Goal: Task Accomplishment & Management: Use online tool/utility

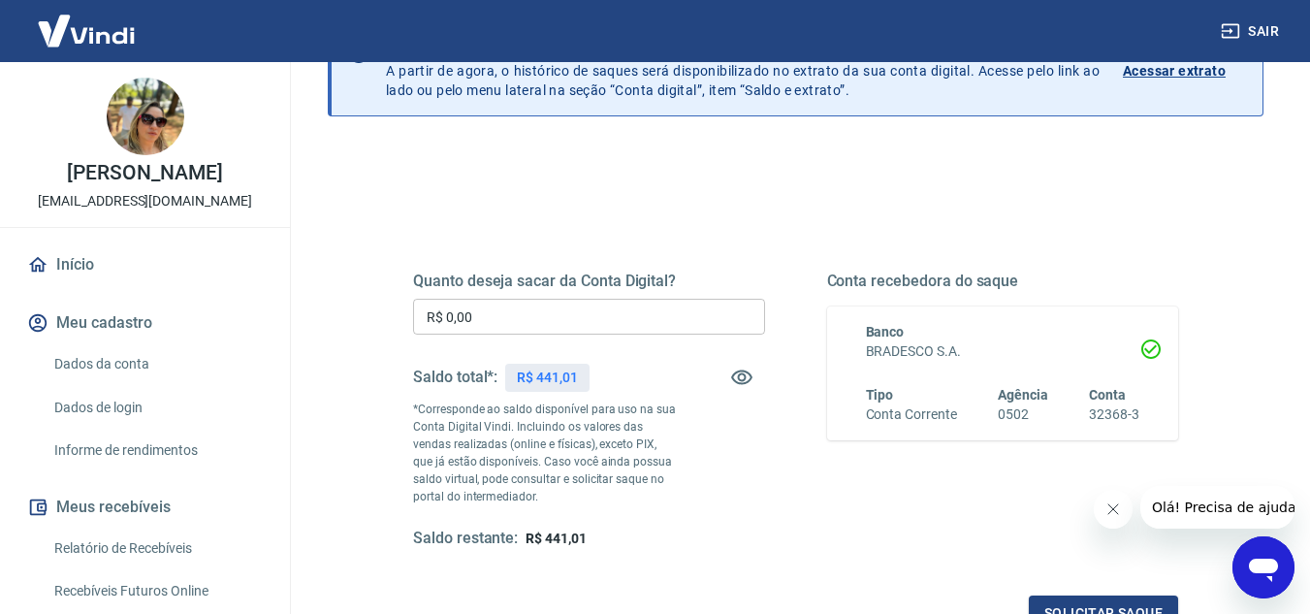
scroll to position [125, 0]
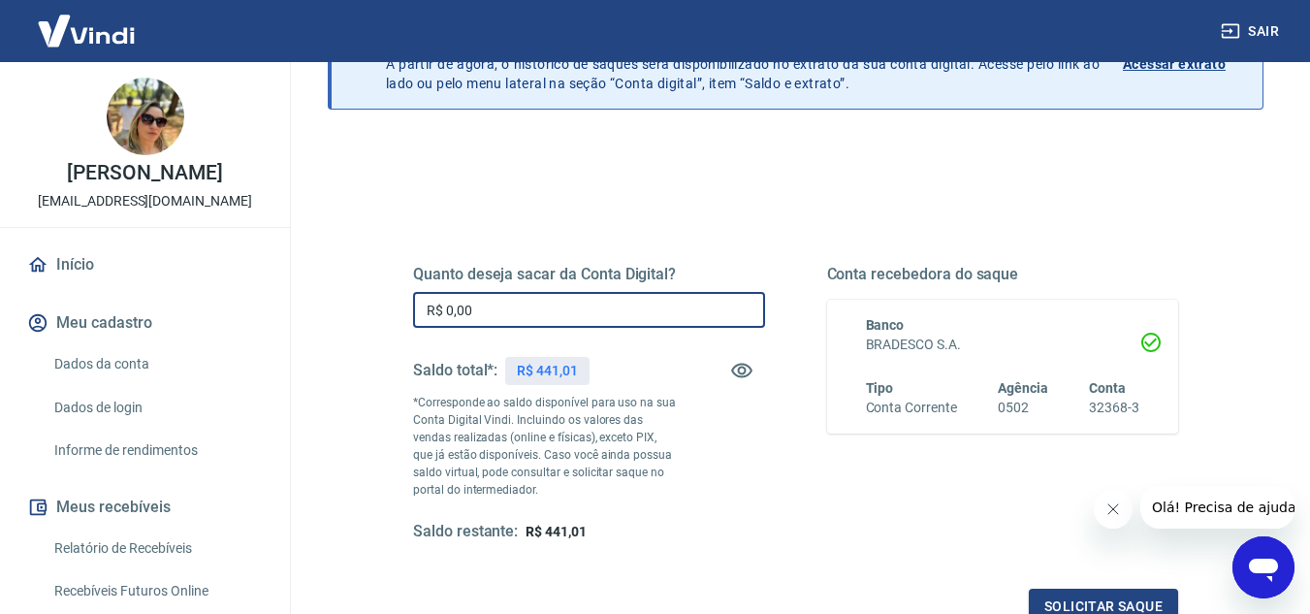
click at [684, 300] on input "R$ 0,00" at bounding box center [589, 310] width 352 height 36
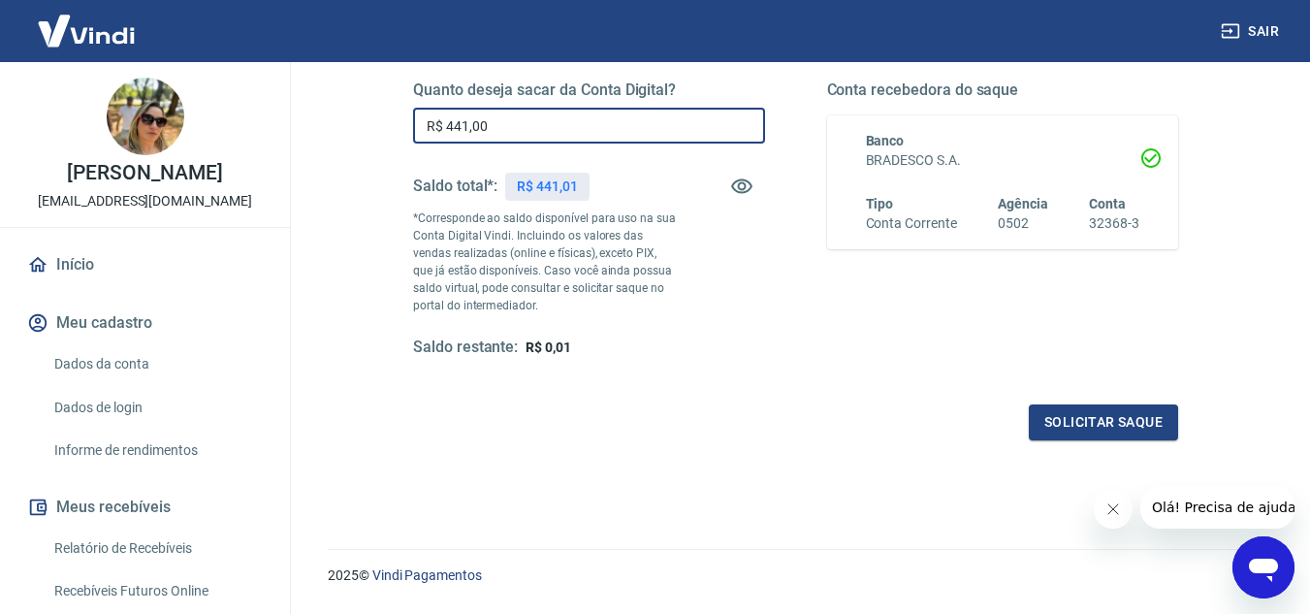
scroll to position [342, 0]
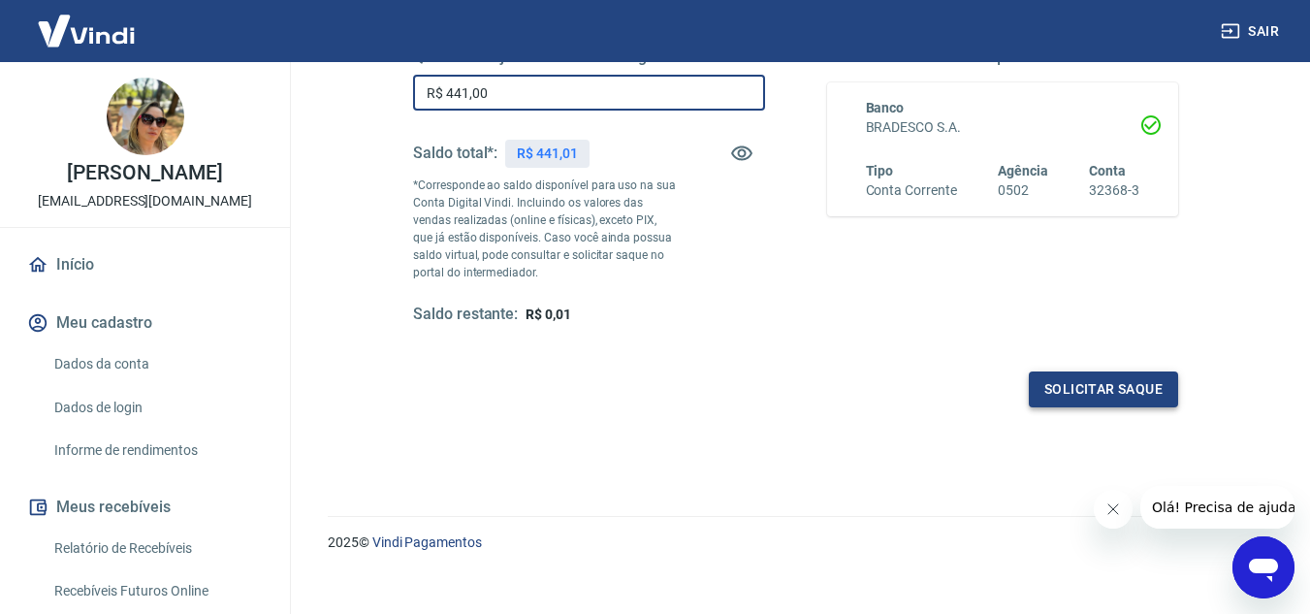
type input "R$ 441,00"
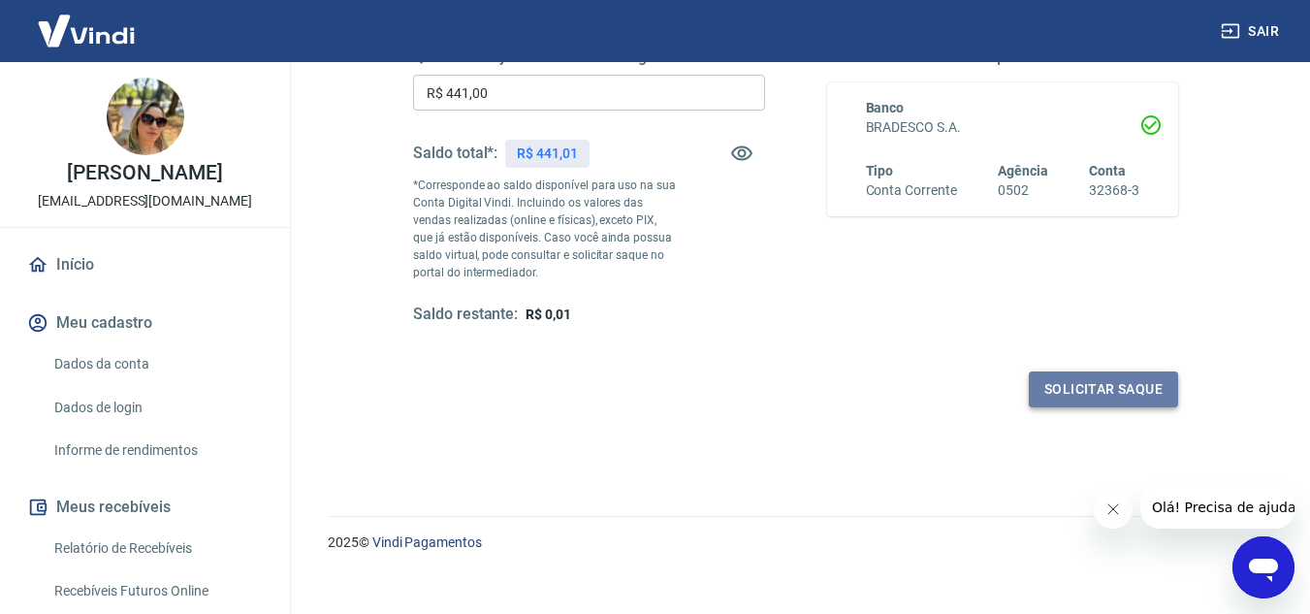
click at [1050, 386] on button "Solicitar saque" at bounding box center [1102, 389] width 149 height 36
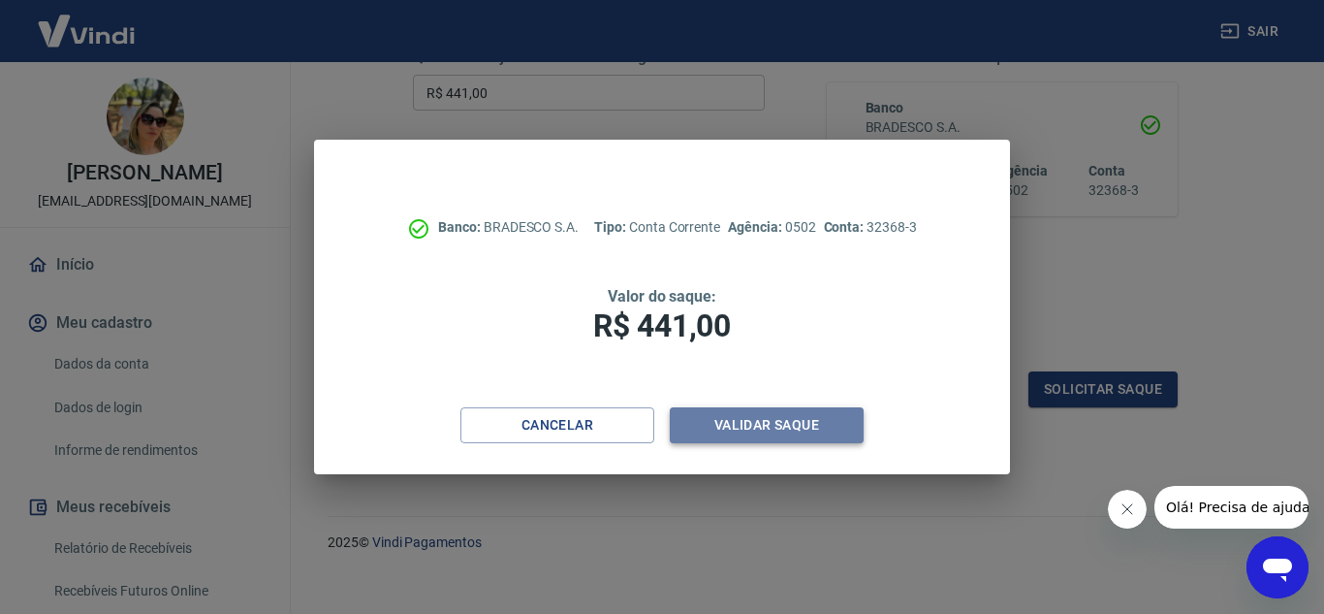
click at [752, 430] on button "Validar saque" at bounding box center [767, 425] width 194 height 36
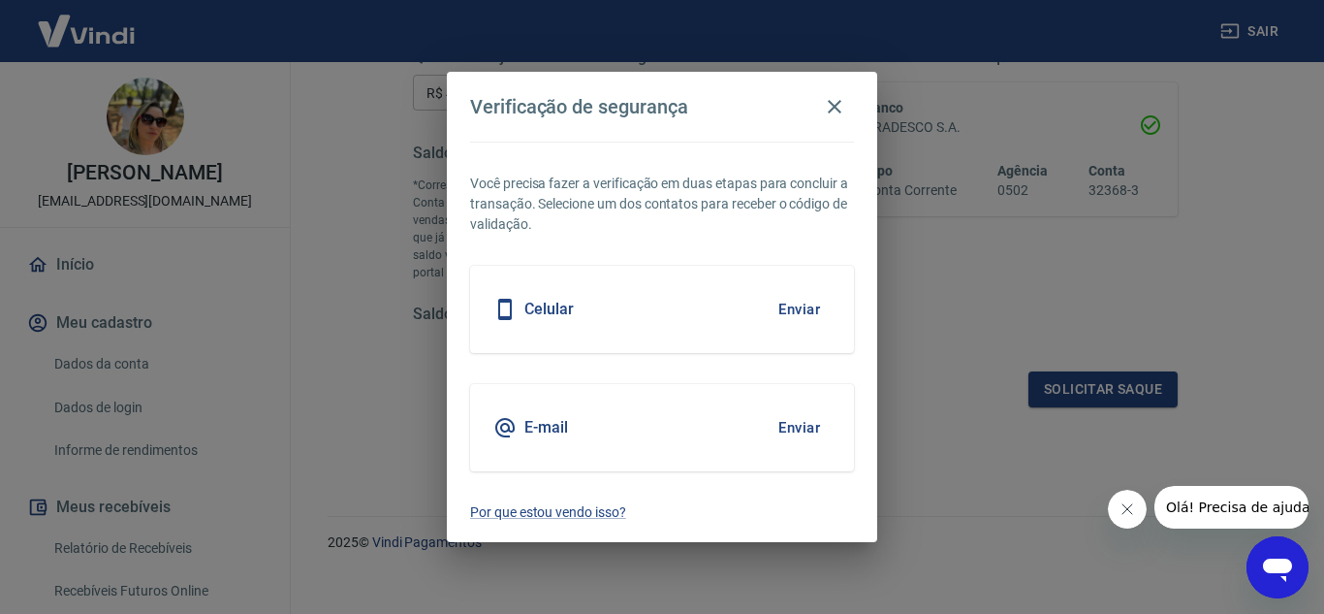
click at [507, 304] on icon at bounding box center [504, 309] width 23 height 23
click at [799, 309] on button "Enviar" at bounding box center [799, 309] width 63 height 41
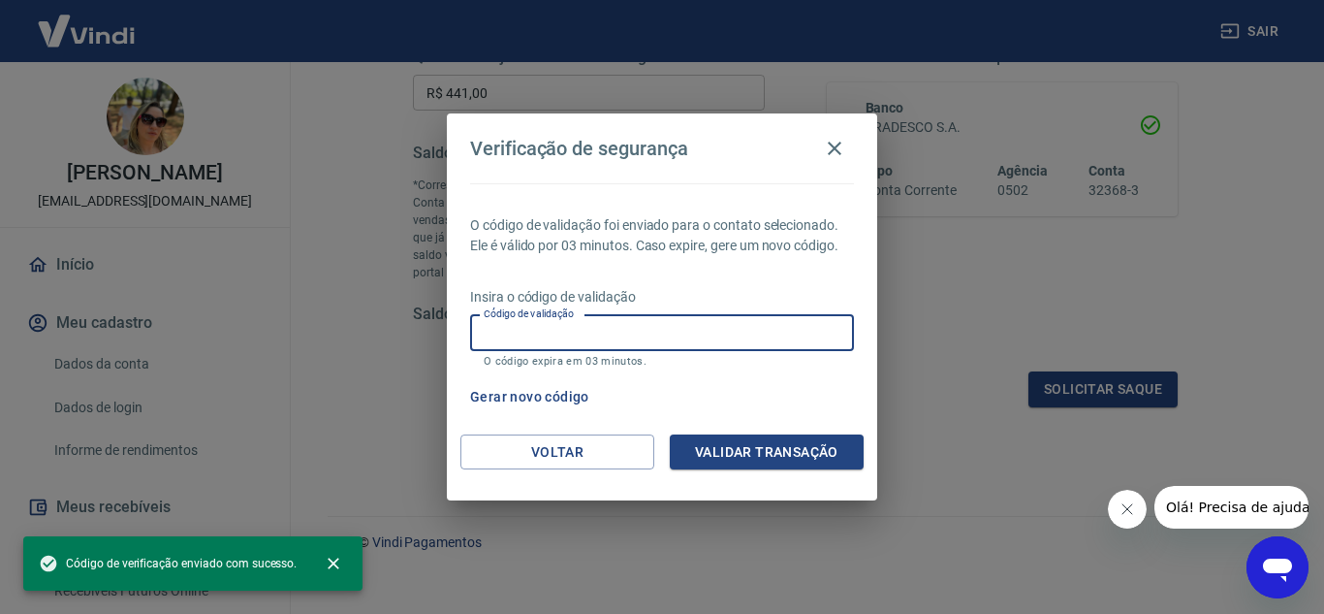
click at [667, 330] on input "Código de validação" at bounding box center [662, 333] width 384 height 36
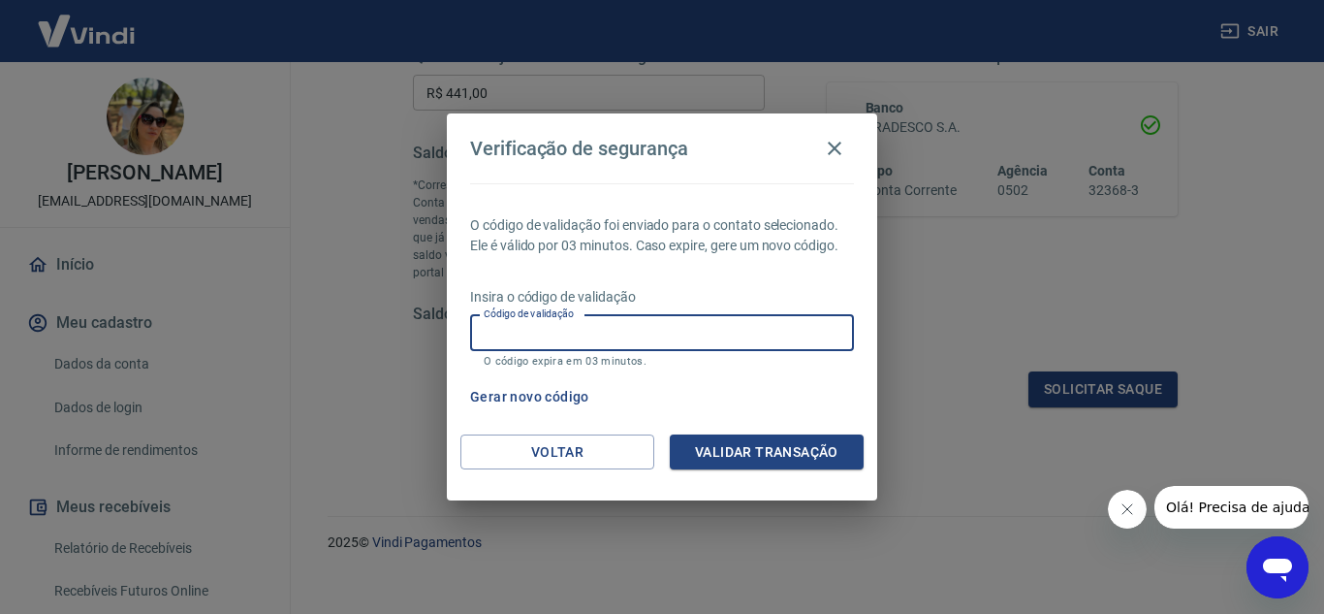
click at [667, 330] on input "Código de validação" at bounding box center [662, 333] width 384 height 36
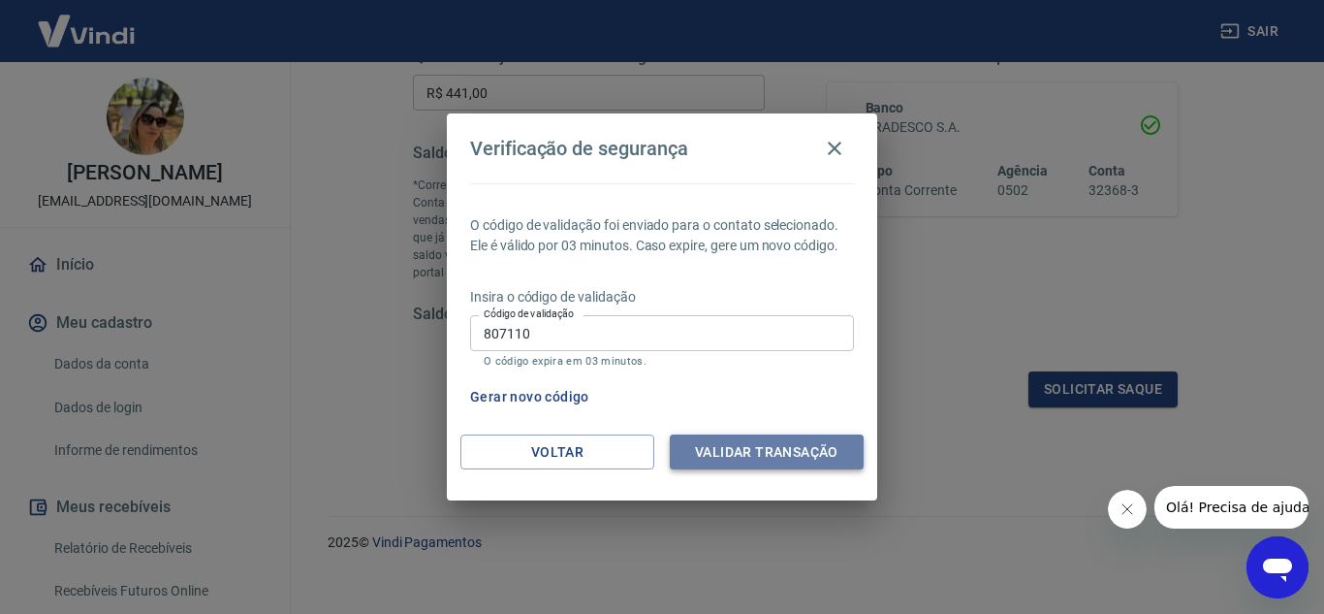
click at [802, 458] on button "Validar transação" at bounding box center [767, 452] width 194 height 36
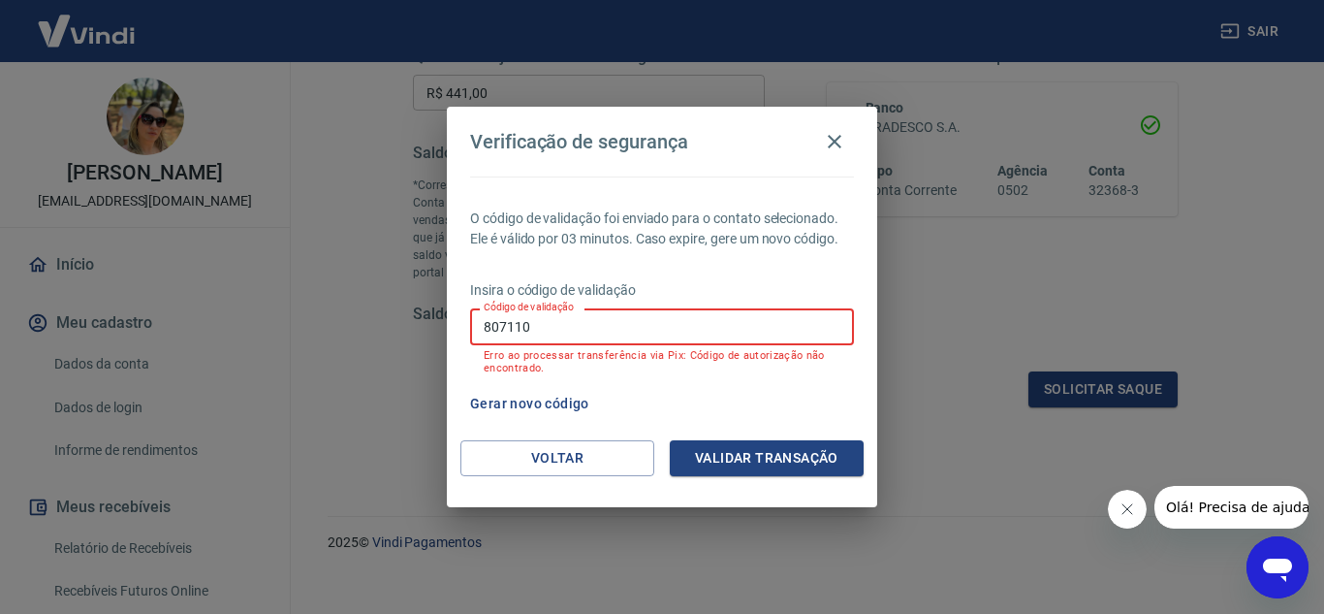
click at [724, 331] on input "807110" at bounding box center [662, 326] width 384 height 36
type input "8"
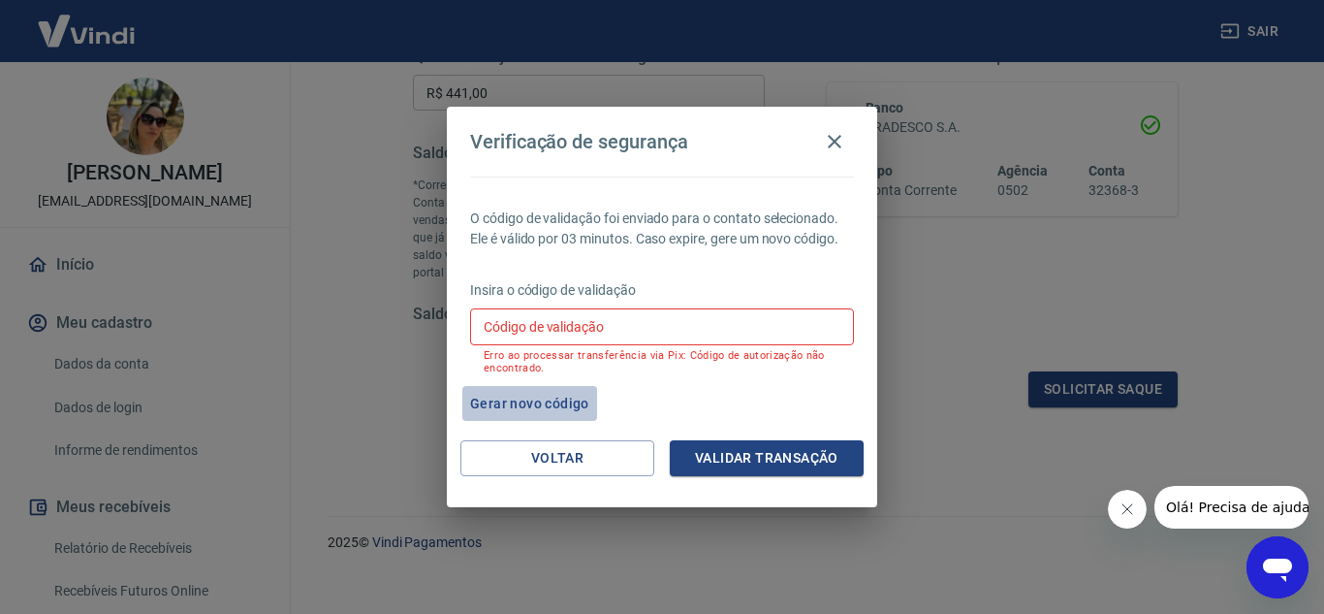
click at [548, 401] on button "Gerar novo código" at bounding box center [529, 404] width 135 height 36
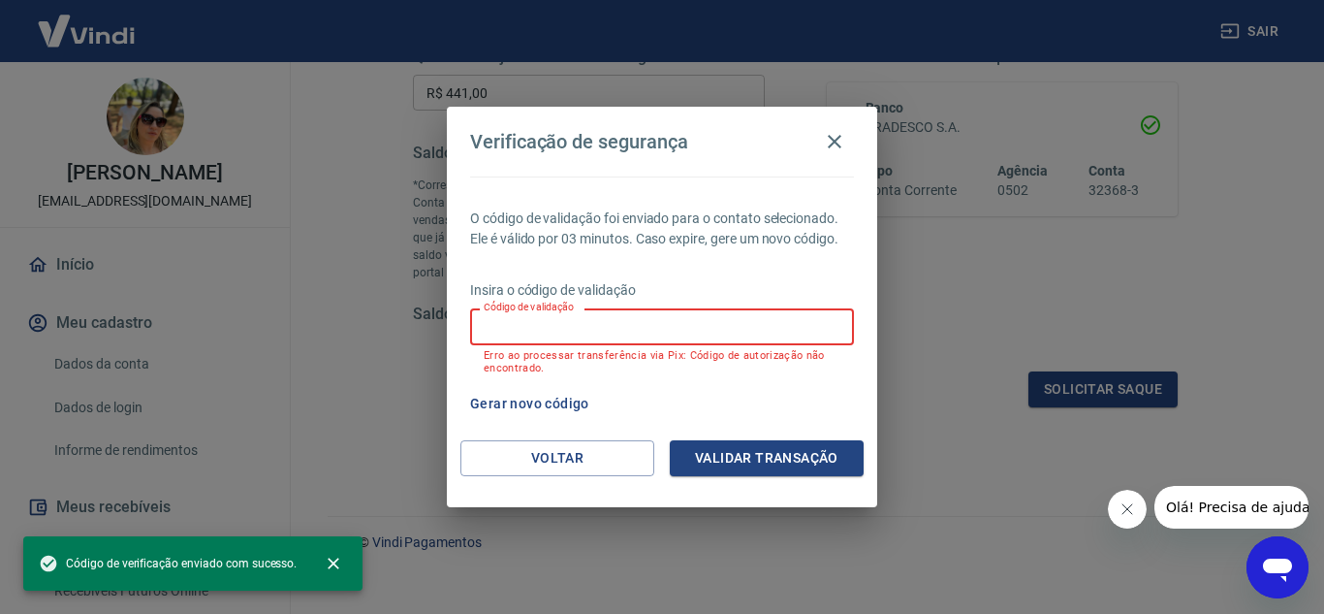
click at [805, 317] on input "Código de validação" at bounding box center [662, 326] width 384 height 36
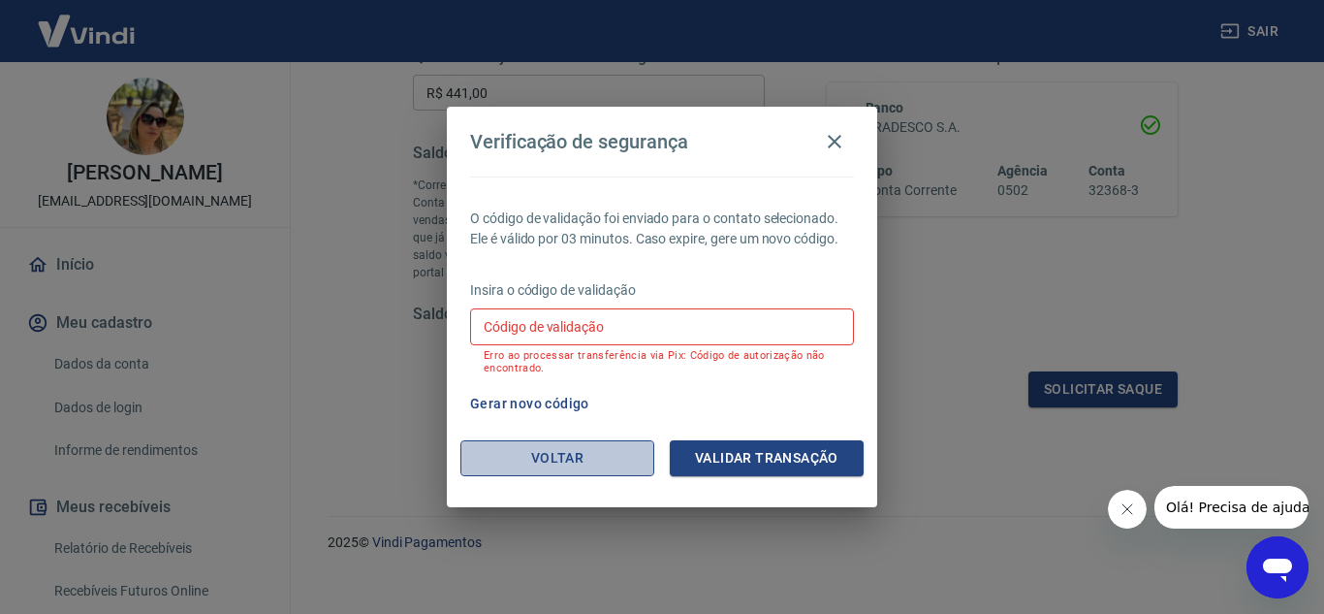
click at [543, 462] on button "Voltar" at bounding box center [557, 458] width 194 height 36
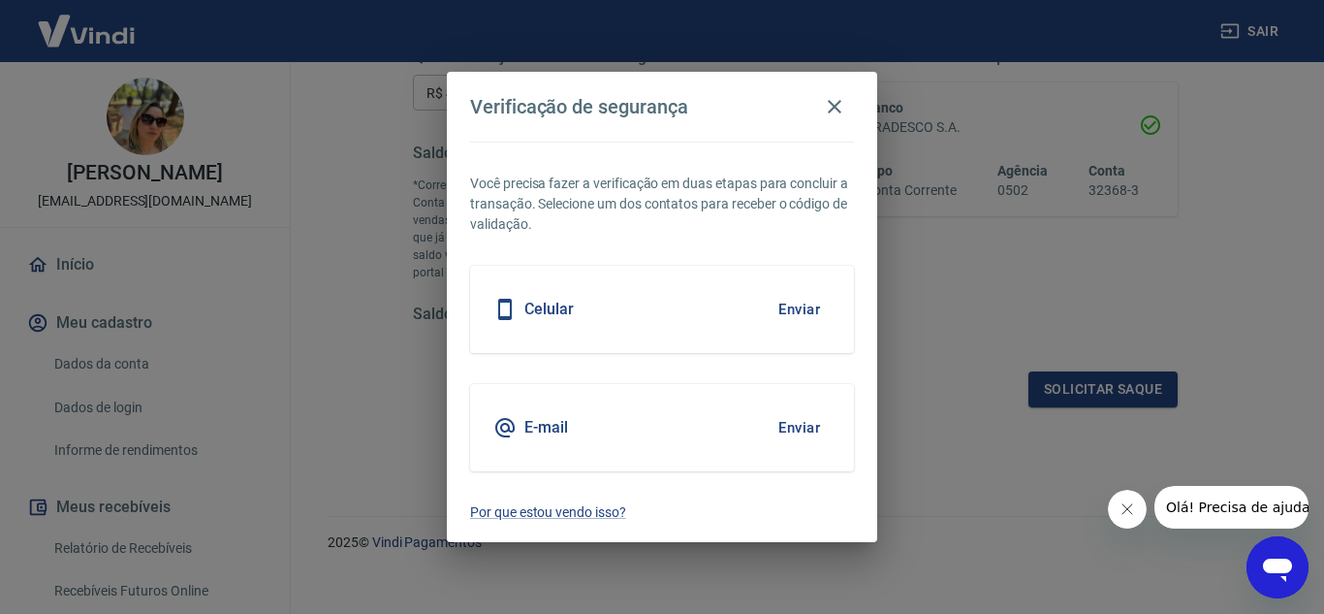
click at [539, 429] on h5 "E-mail" at bounding box center [546, 427] width 44 height 19
click at [790, 422] on button "Enviar" at bounding box center [799, 427] width 63 height 41
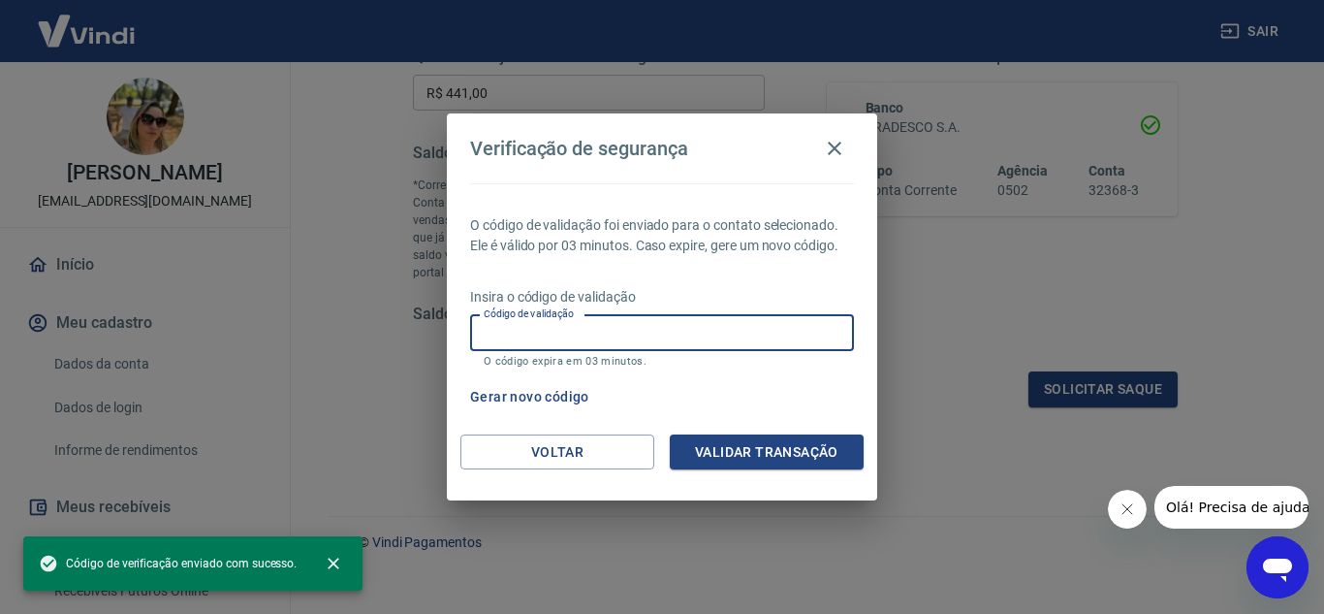
click at [648, 323] on input "Código de validação" at bounding box center [662, 333] width 384 height 36
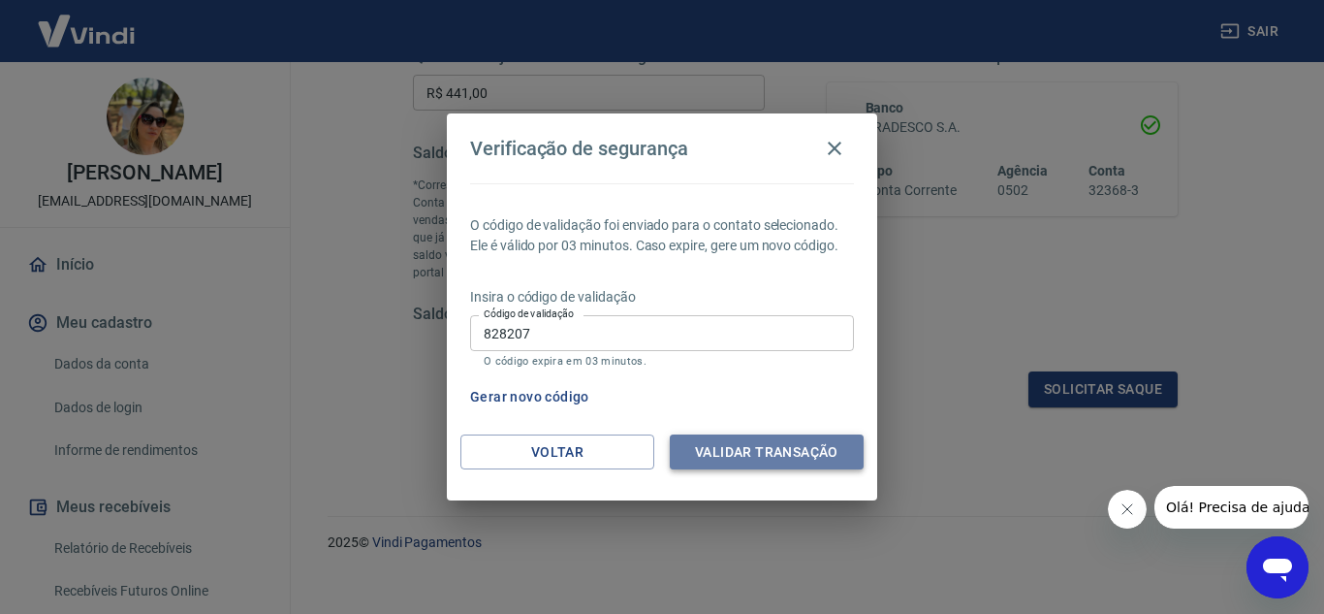
click at [766, 447] on button "Validar transação" at bounding box center [767, 452] width 194 height 36
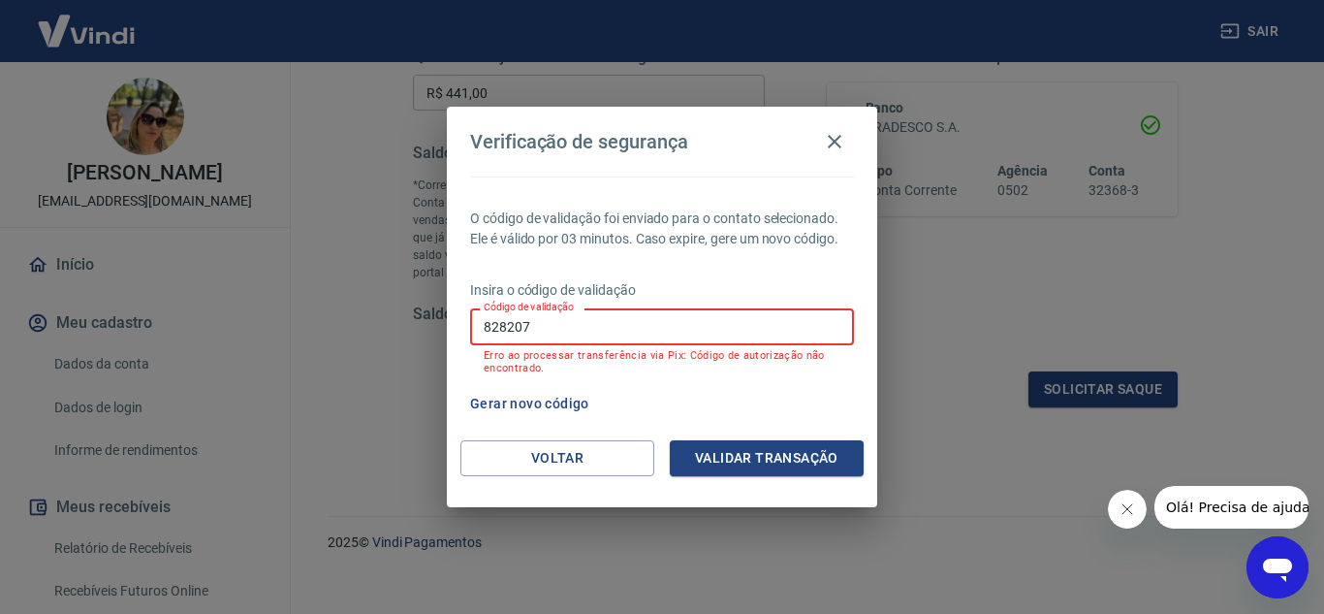
click at [594, 311] on input "828207" at bounding box center [662, 326] width 384 height 36
type input "8"
type input "528207"
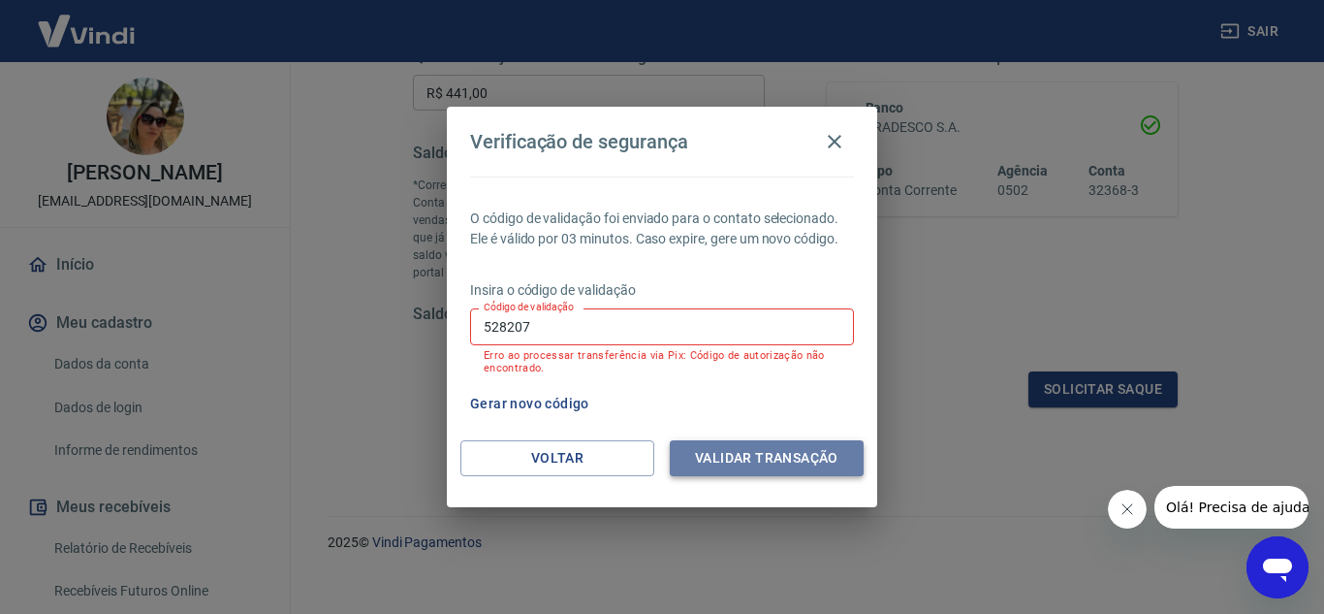
click at [722, 449] on button "Validar transação" at bounding box center [767, 458] width 194 height 36
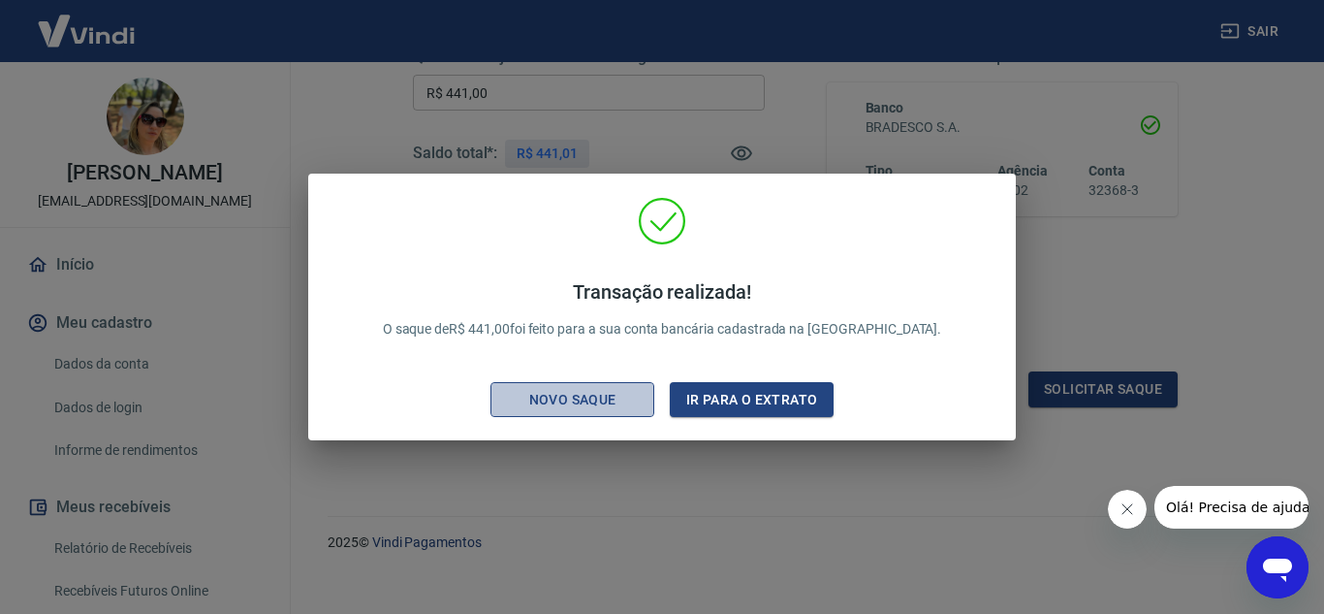
click at [594, 384] on button "Novo saque" at bounding box center [572, 400] width 164 height 36
